Goal: Information Seeking & Learning: Learn about a topic

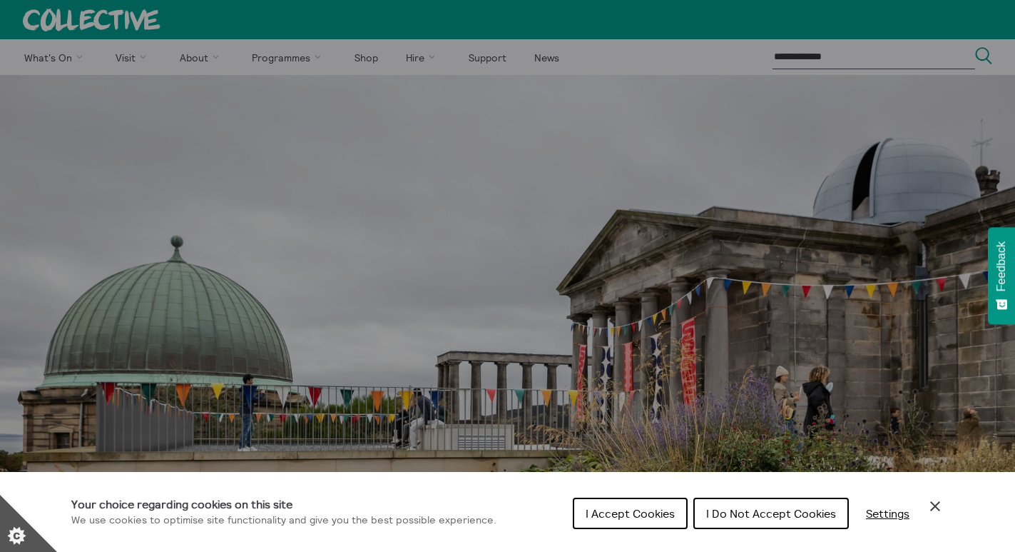
click at [636, 520] on span "I Accept Cookies" at bounding box center [630, 513] width 89 height 14
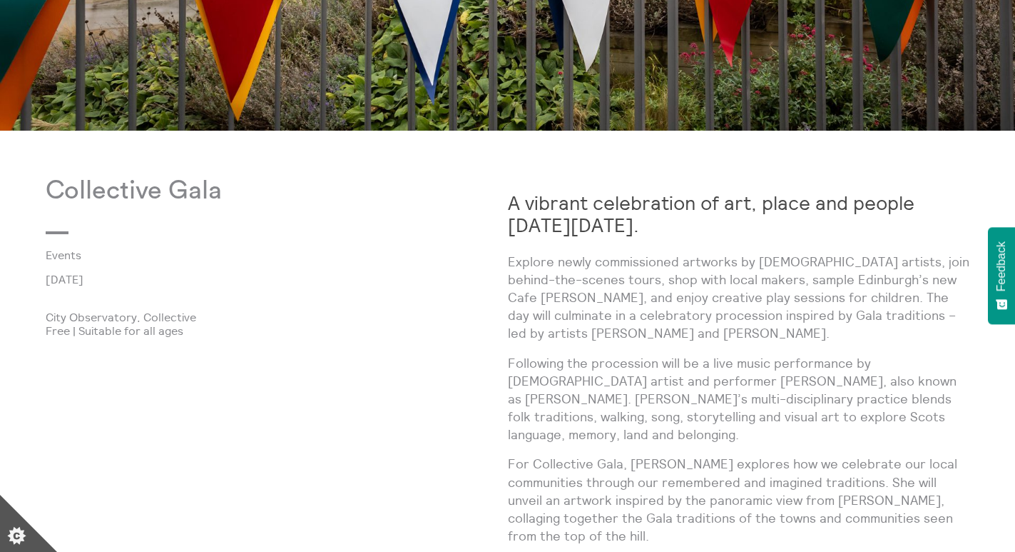
scroll to position [642, 0]
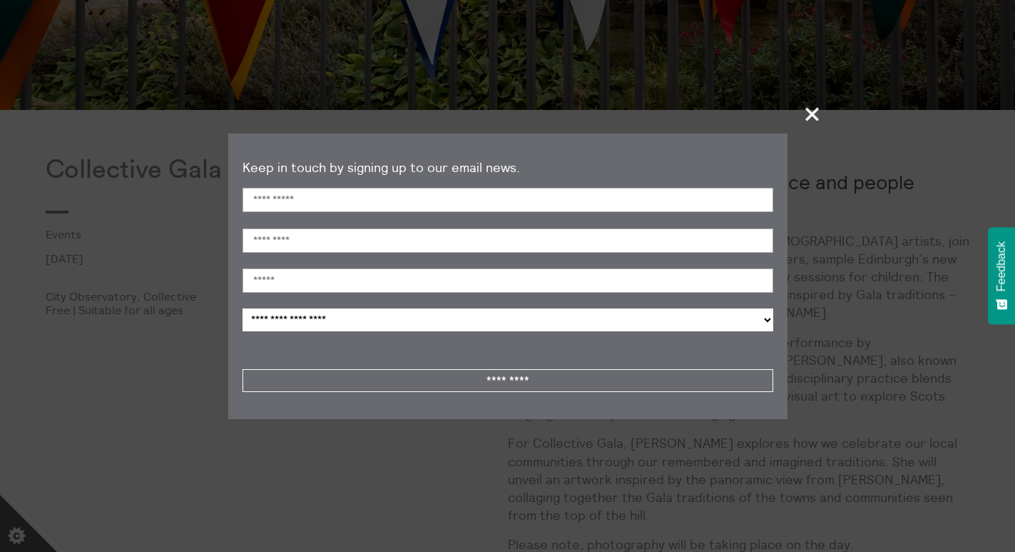
click at [810, 116] on span "+" at bounding box center [813, 114] width 42 height 42
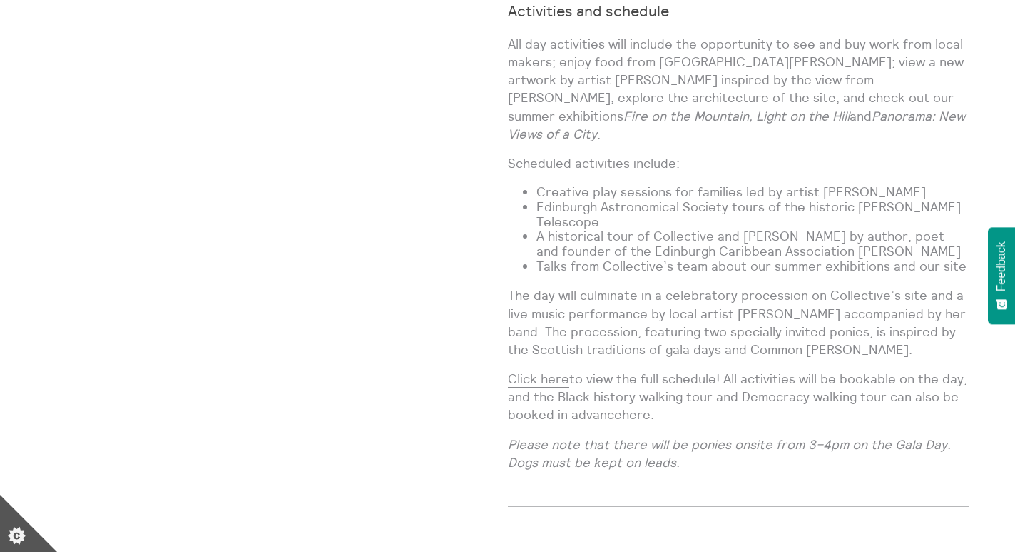
scroll to position [1213, 0]
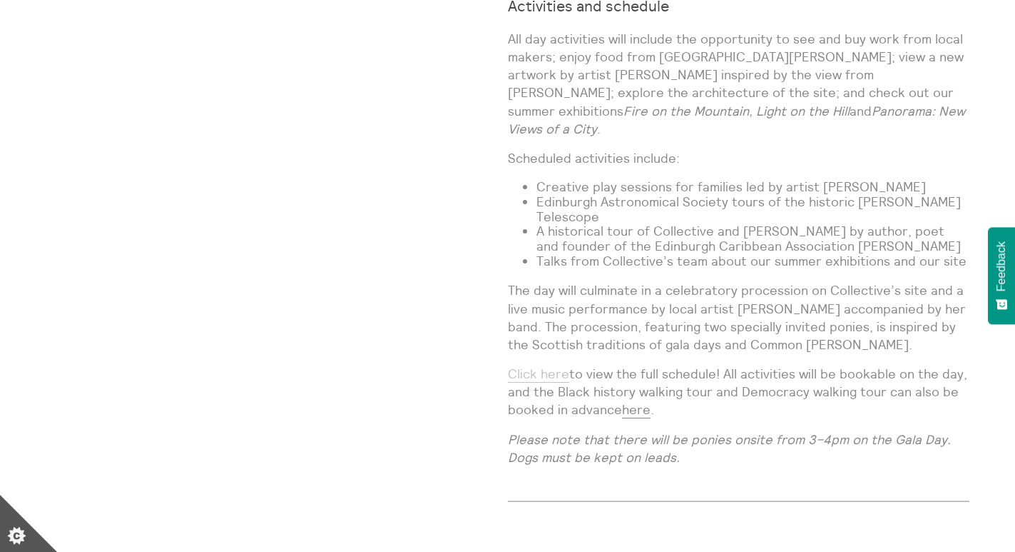
click at [552, 365] on link "Click here" at bounding box center [538, 373] width 61 height 17
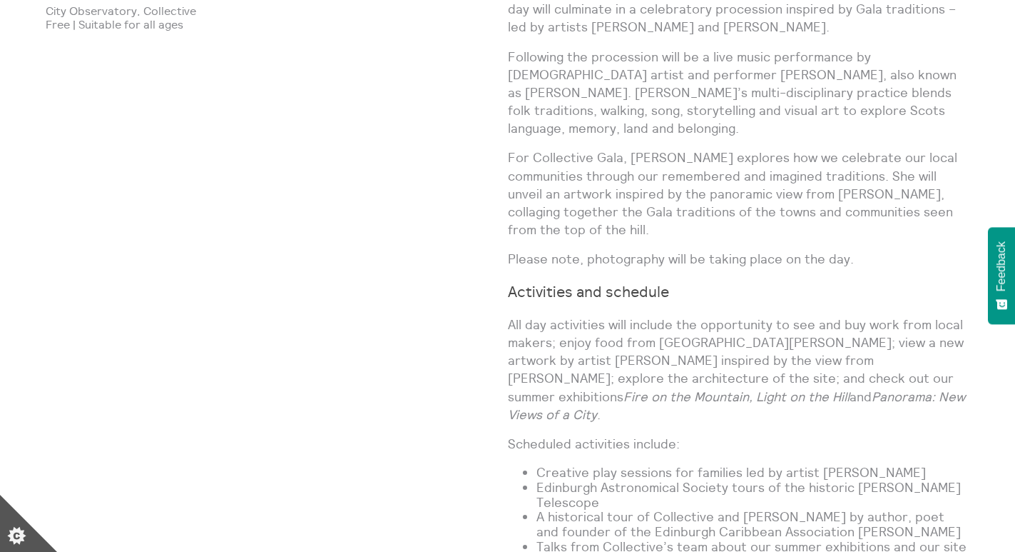
scroll to position [1142, 0]
